Goal: Task Accomplishment & Management: Use online tool/utility

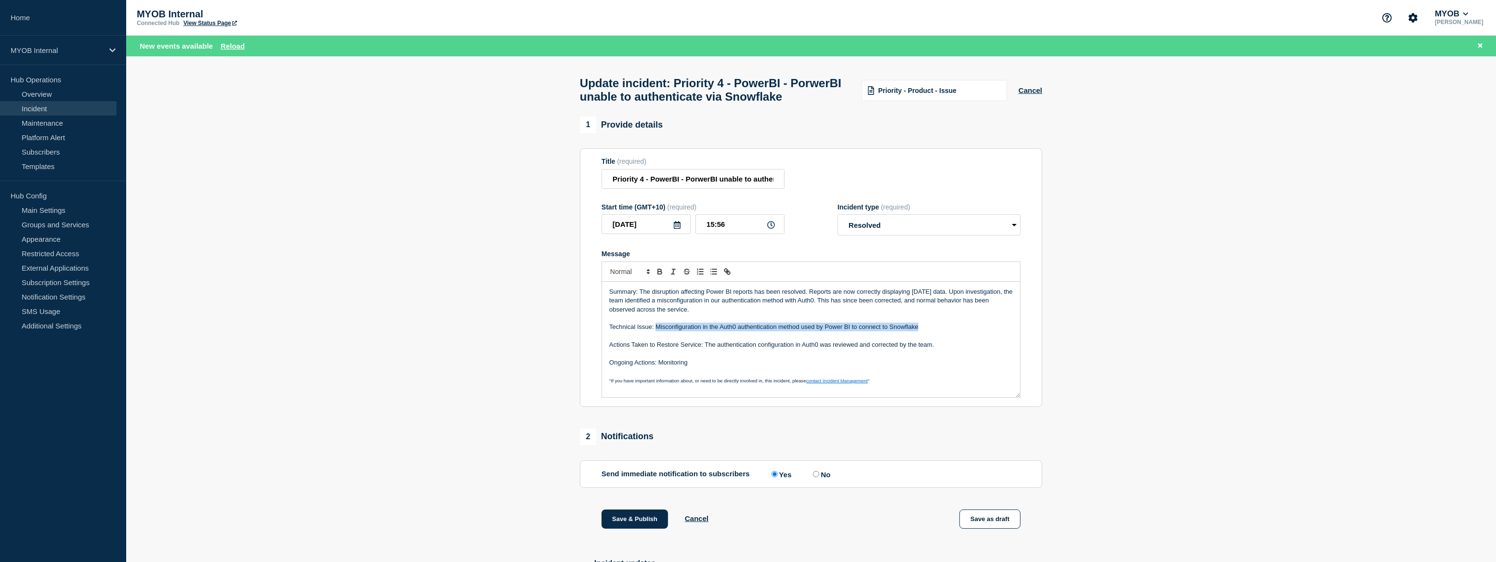
drag, startPoint x: 923, startPoint y: 348, endPoint x: 658, endPoint y: 347, distance: 265.4
click at [658, 331] on p "Technical Issue: Misconfiguration in the Auth0 authentication method used by Po…" at bounding box center [811, 327] width 404 height 9
click at [856, 331] on p "Technical Issue: Change to the default authentication policy" at bounding box center [811, 327] width 404 height 9
drag, startPoint x: 814, startPoint y: 321, endPoint x: 657, endPoint y: 323, distance: 156.6
click at [657, 314] on p "Summary: The disruption affecting Power BI reports has been resolved. Reports a…" at bounding box center [811, 301] width 404 height 26
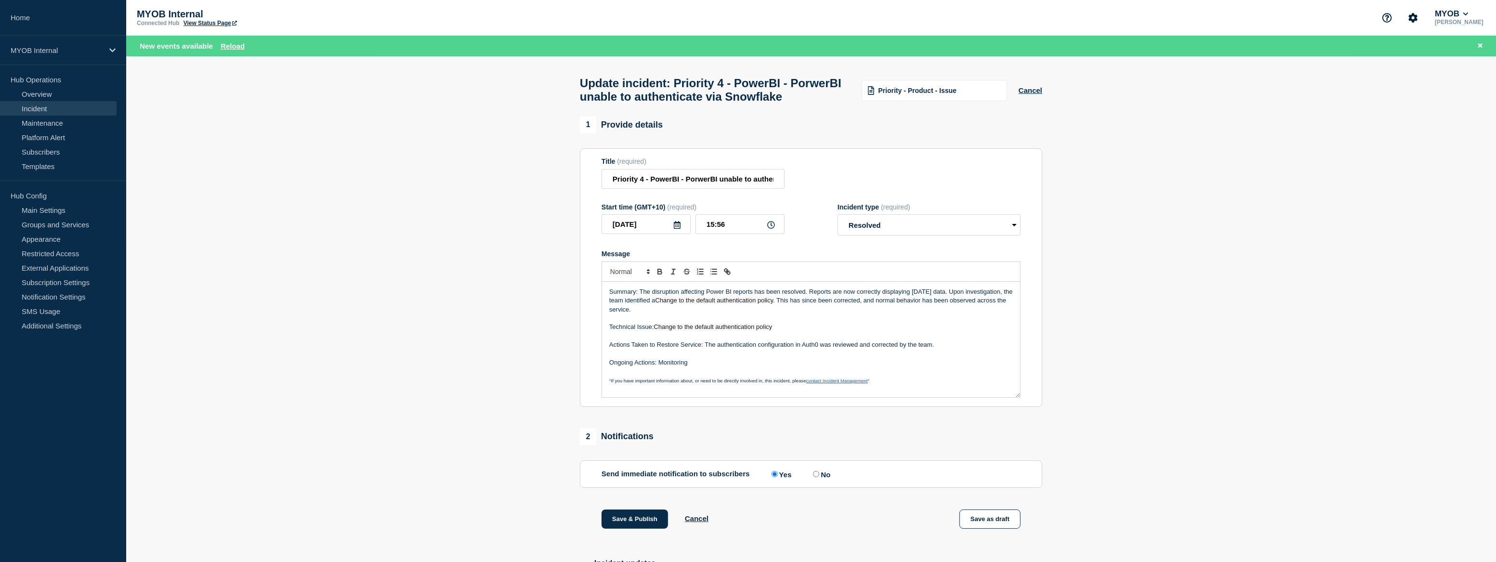
click at [832, 341] on p "Message" at bounding box center [811, 336] width 404 height 9
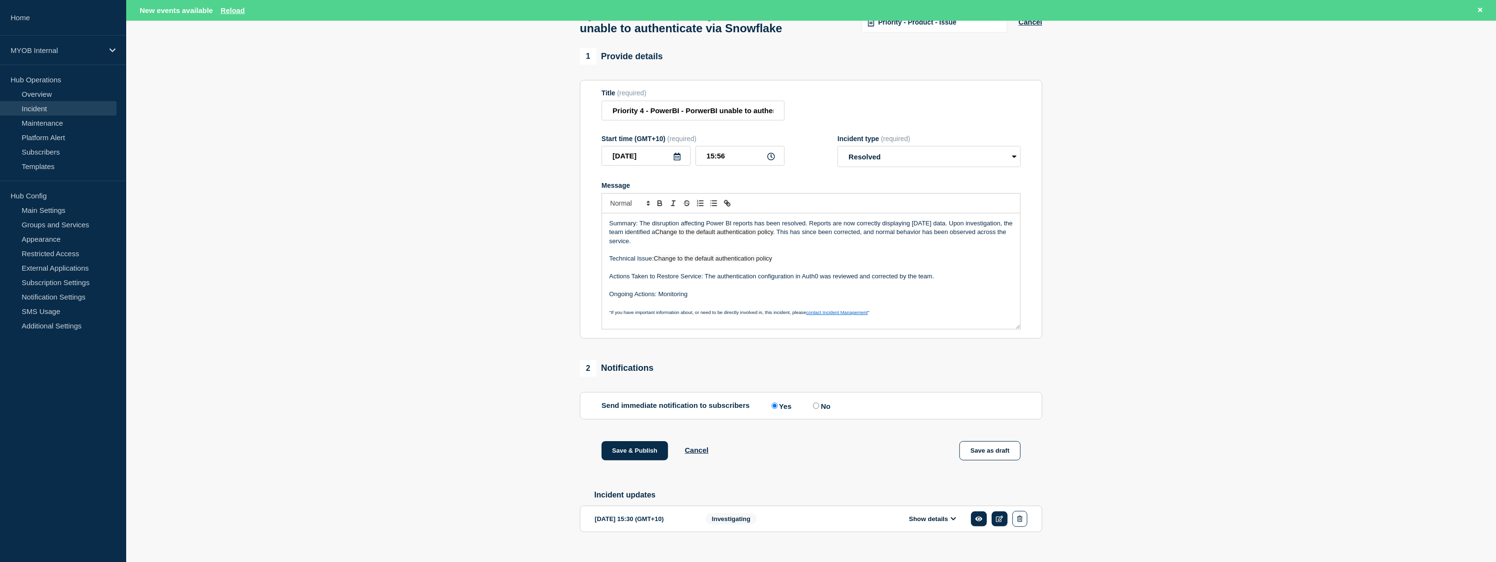
scroll to position [87, 0]
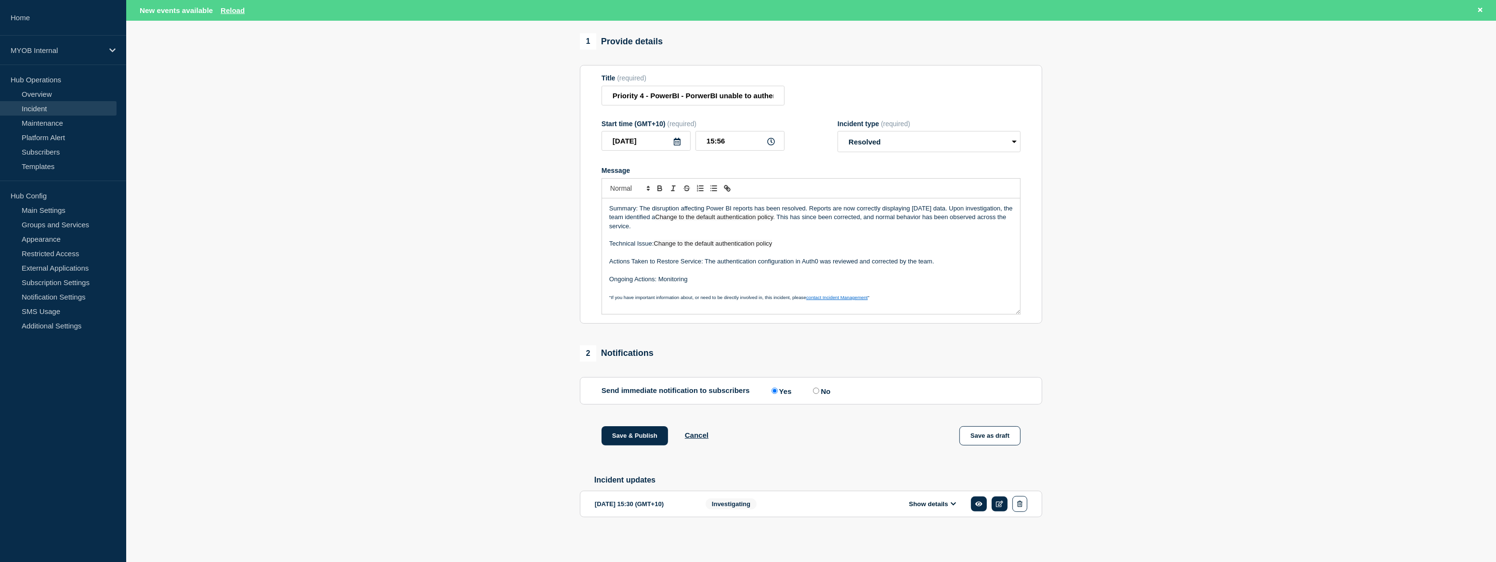
drag, startPoint x: 689, startPoint y: 300, endPoint x: 595, endPoint y: 226, distance: 119.4
click at [595, 226] on section "Title (required) Priority 4 - PowerBI - PorwerBI unable to authenticate via Sno…" at bounding box center [811, 194] width 462 height 259
copy div "Summary: The disruption affecting Power BI reports has been resolved. Reports a…"
click at [655, 446] on button "Save & Publish" at bounding box center [635, 435] width 66 height 19
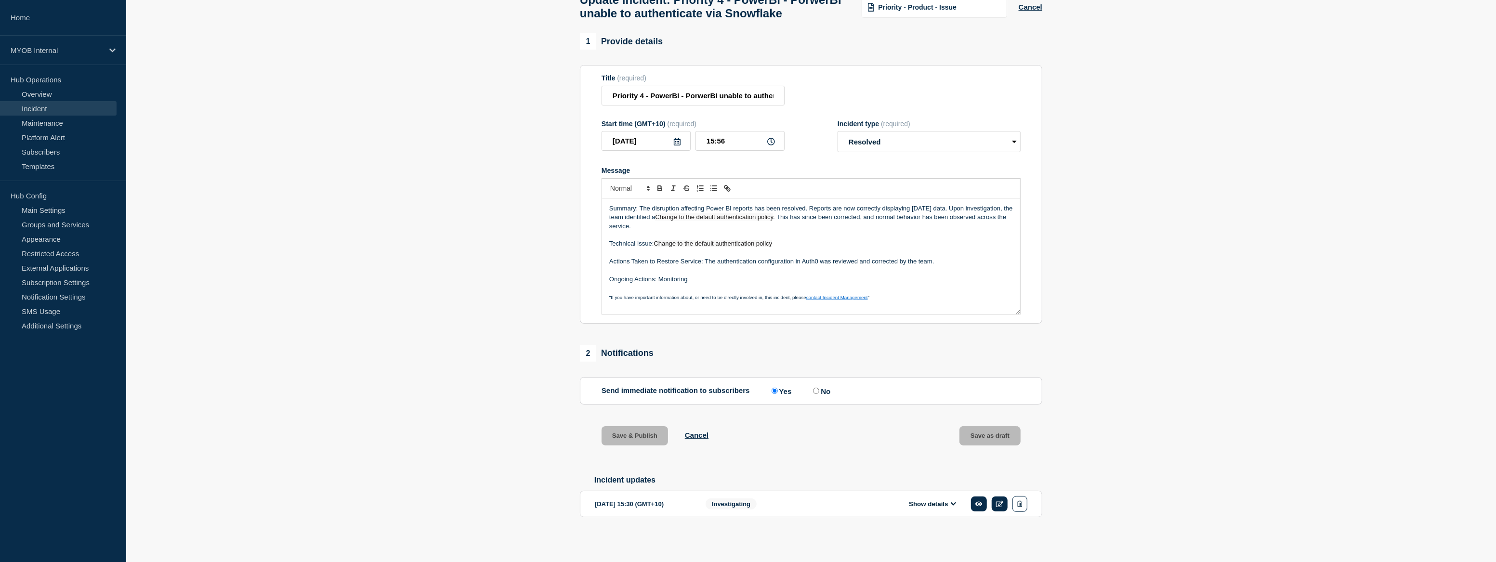
scroll to position [67, 0]
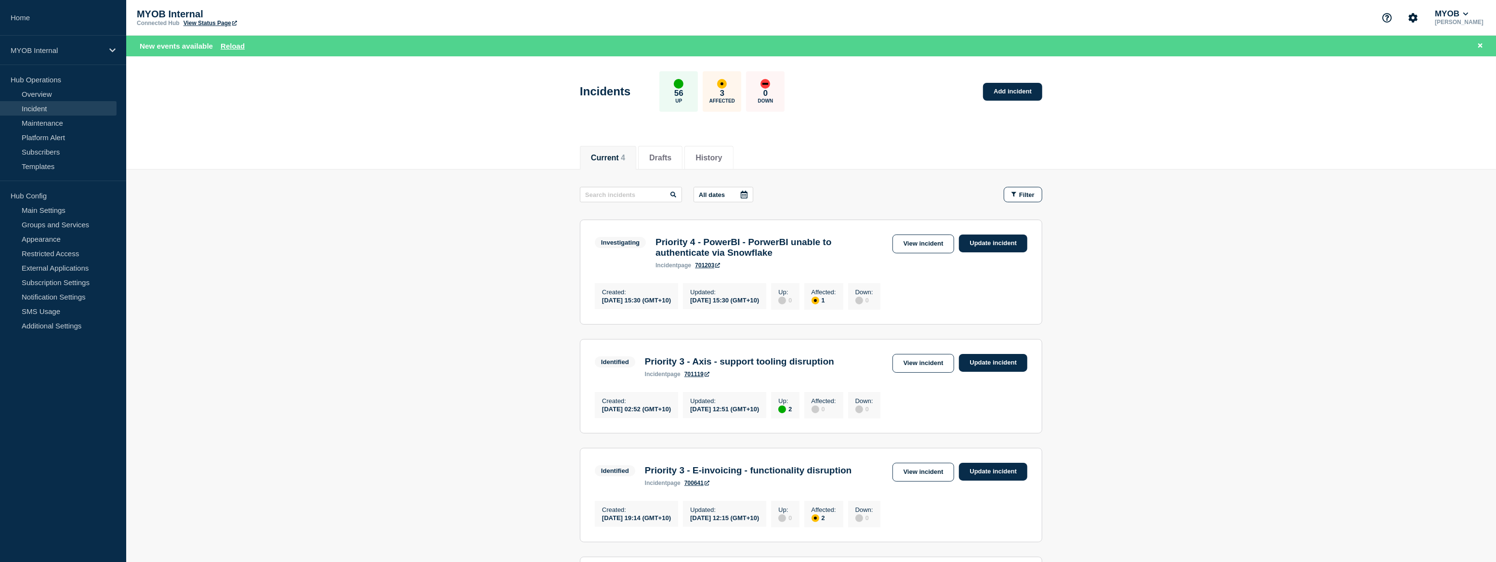
click at [1365, 337] on main "All dates Filter Investigating 1 Affected Priority 4 - PowerBI - PorwerBI unabl…" at bounding box center [811, 423] width 1370 height 507
